Goal: Browse casually: Explore the website without a specific task or goal

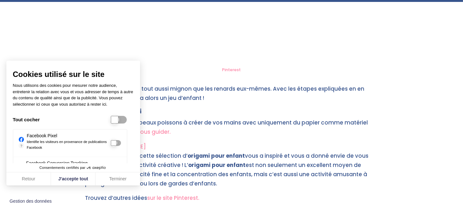
scroll to position [97, 0]
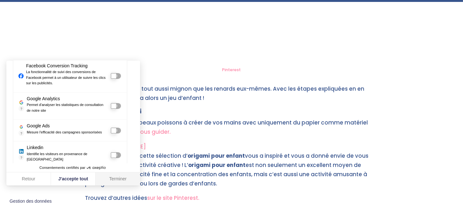
click at [120, 179] on button "Terminer" at bounding box center [118, 178] width 45 height 13
click at [73, 184] on button "J'accepte tout" at bounding box center [73, 178] width 45 height 13
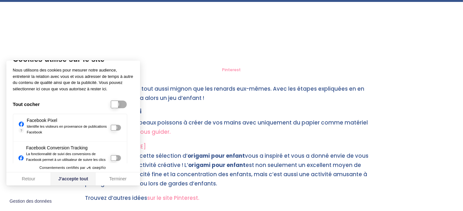
scroll to position [0, 0]
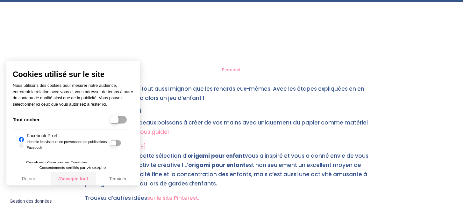
click at [80, 181] on button "J'accepte tout" at bounding box center [73, 178] width 45 height 13
click at [230, 89] on p "L’origami renard est tout aussi mignon que les renards eux-mêmes. Avec les étap…" at bounding box center [231, 96] width 293 height 24
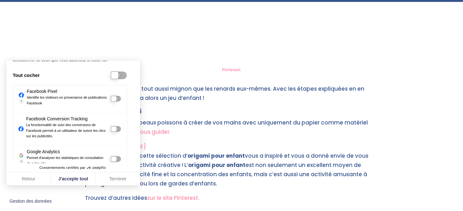
scroll to position [45, 0]
click at [116, 158] on div at bounding box center [116, 159] width 10 height 6
click at [113, 159] on div at bounding box center [116, 159] width 10 height 6
click at [111, 156] on input "Google Analytics" at bounding box center [114, 159] width 6 height 6
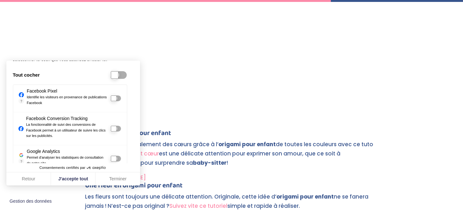
scroll to position [1723, 0]
